Goal: Task Accomplishment & Management: Complete application form

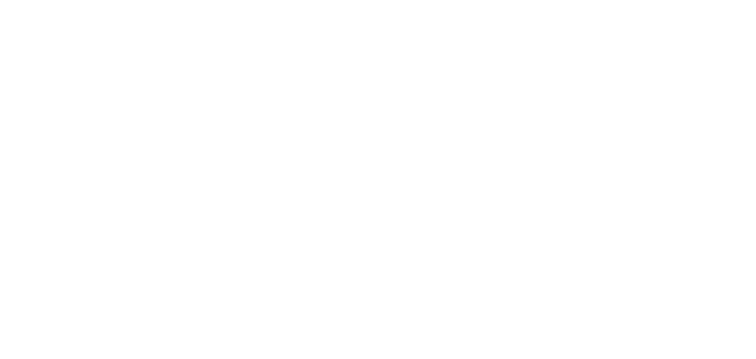
click at [110, 0] on html at bounding box center [378, 0] width 756 height 0
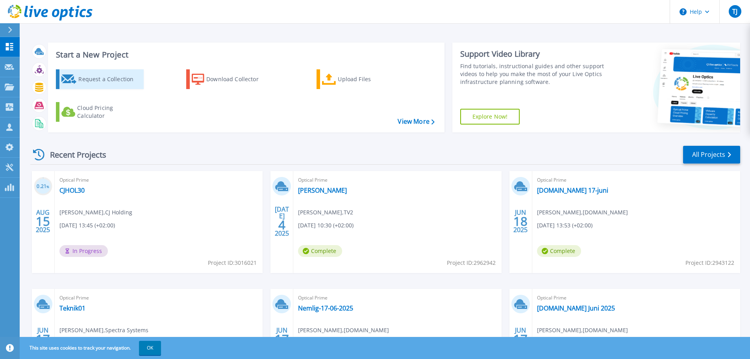
click at [90, 84] on div "Request a Collection" at bounding box center [109, 79] width 63 height 16
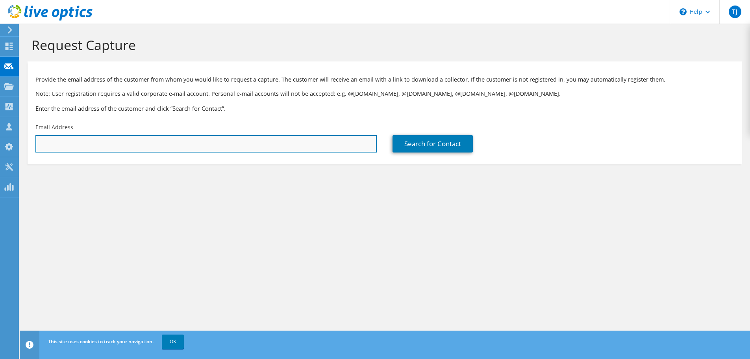
click at [115, 147] on input "text" at bounding box center [206, 143] width 342 height 17
paste input "Lars Frede Nielsen <lfn@cj-holding.dk>"
type input "lfn@cj-holding.dk"
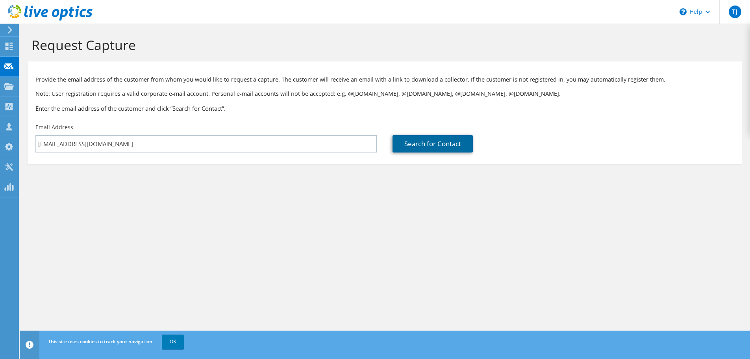
click at [427, 142] on link "Search for Contact" at bounding box center [433, 143] width 80 height 17
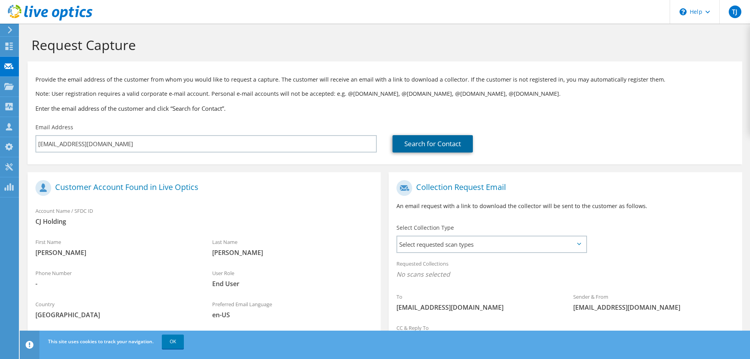
click at [409, 142] on link "Search for Contact" at bounding box center [433, 143] width 80 height 17
click at [407, 251] on span "Select requested scan types" at bounding box center [492, 244] width 189 height 16
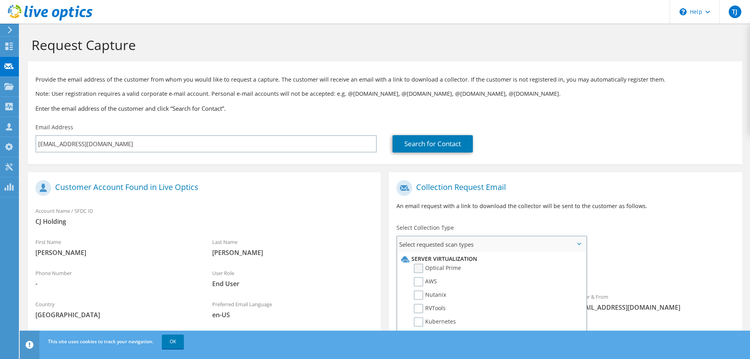
click at [417, 272] on label "Optical Prime" at bounding box center [437, 268] width 47 height 9
click at [0, 0] on input "Optical Prime" at bounding box center [0, 0] width 0 height 0
click at [383, 266] on div "Register Customer The customer does not have a Live Optics account. Please fill…" at bounding box center [204, 285] width 361 height 226
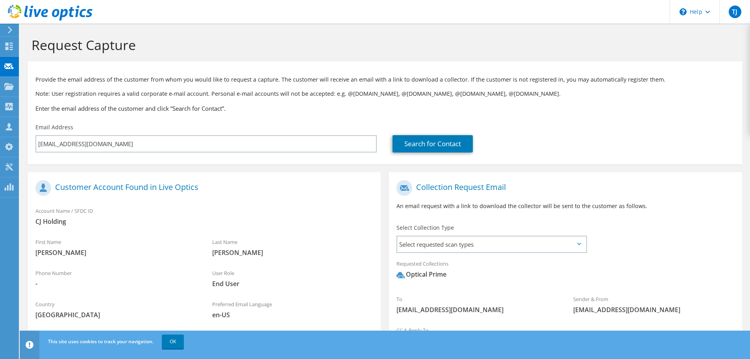
scroll to position [74, 0]
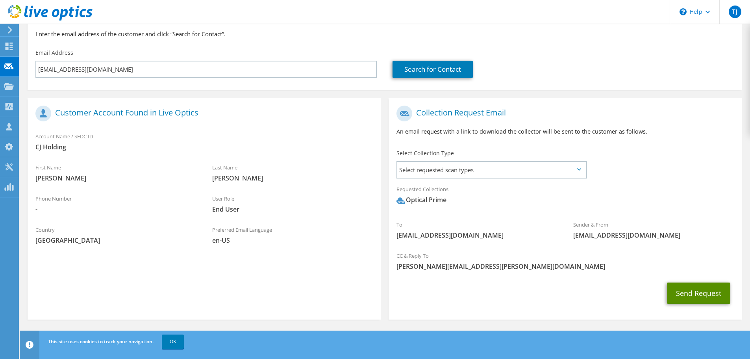
click at [681, 295] on button "Send Request" at bounding box center [698, 292] width 63 height 21
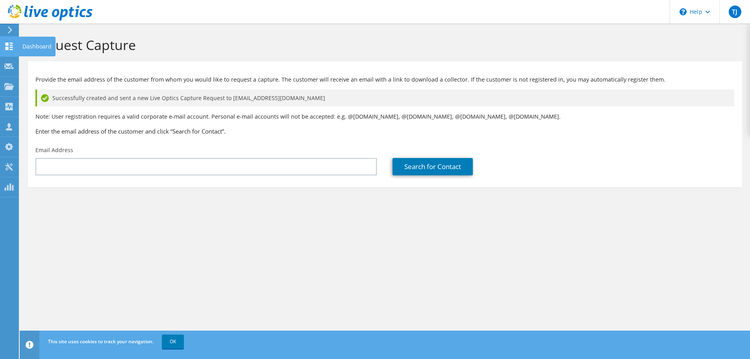
click at [40, 48] on div "Dashboard" at bounding box center [37, 47] width 37 height 20
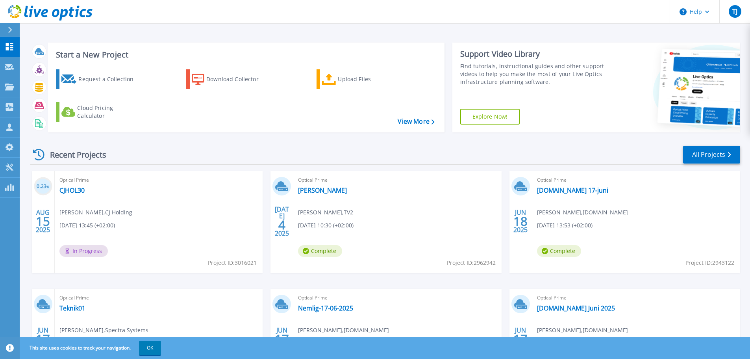
click at [106, 213] on span "[PERSON_NAME] [PERSON_NAME] Holding" at bounding box center [95, 212] width 73 height 9
click at [72, 189] on link "CJHOL30" at bounding box center [71, 190] width 25 height 8
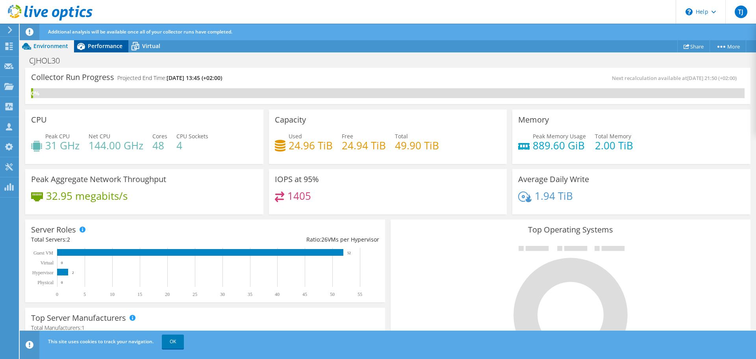
click at [94, 48] on span "Performance" at bounding box center [105, 45] width 35 height 7
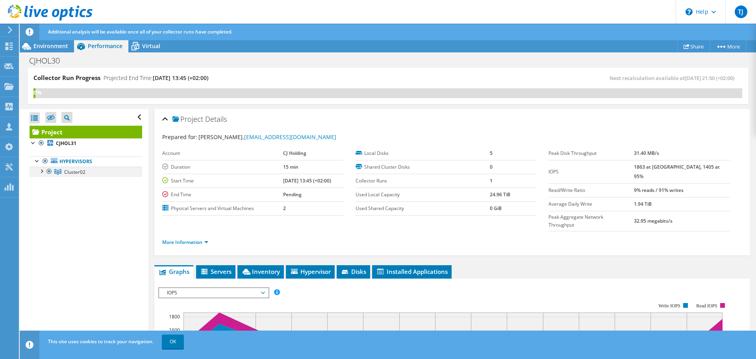
click at [42, 171] on div at bounding box center [41, 171] width 8 height 8
click at [72, 184] on link "CJHOL31" at bounding box center [86, 182] width 113 height 10
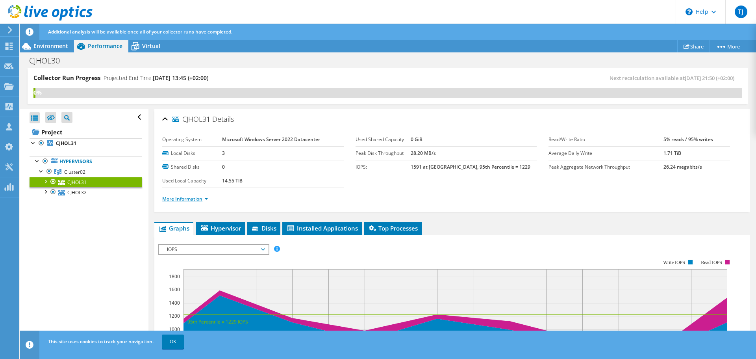
click at [187, 199] on link "More Information" at bounding box center [185, 198] width 46 height 7
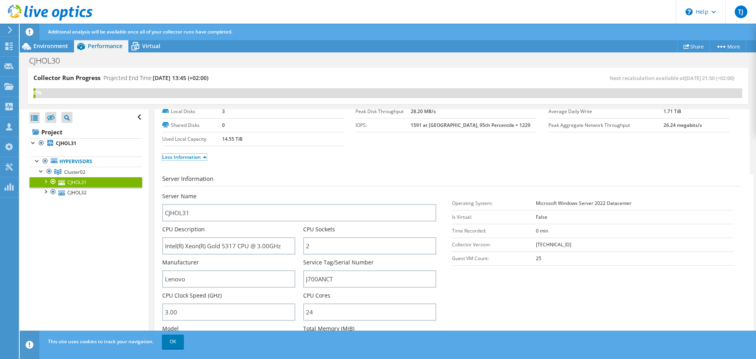
scroll to position [79, 0]
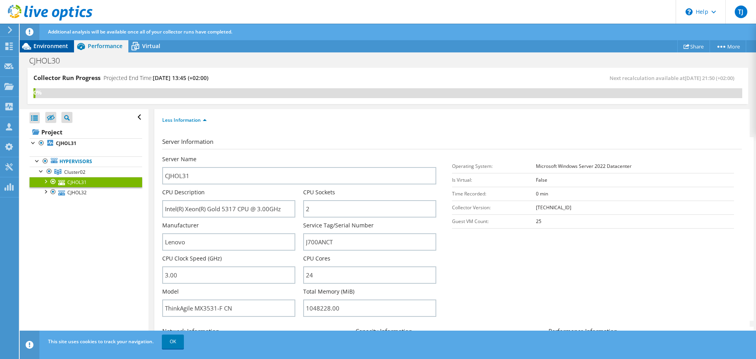
click at [50, 46] on span "Environment" at bounding box center [50, 45] width 35 height 7
